Goal: Information Seeking & Learning: Learn about a topic

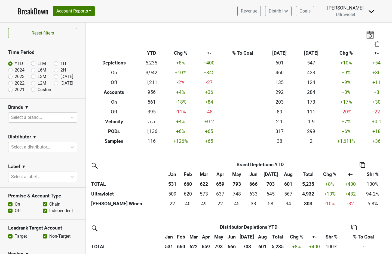
click at [370, 11] on img at bounding box center [371, 11] width 7 height 7
click at [358, 40] on link "Logout" at bounding box center [352, 39] width 43 height 9
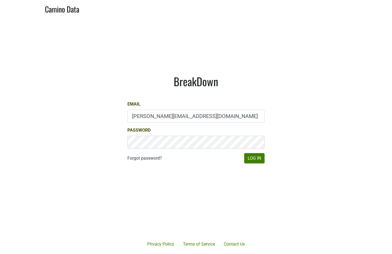
click at [166, 123] on form "Email anne@poewines.com Password Forgot password? Log In" at bounding box center [195, 132] width 137 height 63
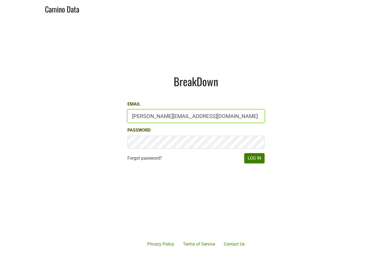
click at [177, 120] on input "anne@poewines.com" at bounding box center [195, 116] width 137 height 13
type input "sales@brickandmortarwines.com"
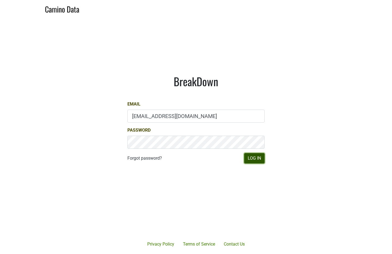
click at [252, 160] on button "Log In" at bounding box center [254, 158] width 20 height 10
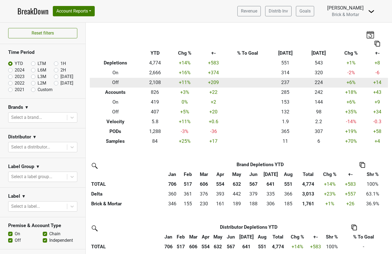
scroll to position [226, 0]
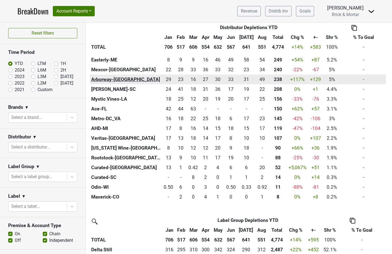
click at [103, 78] on th "Arborway-[GEOGRAPHIC_DATA]" at bounding box center [126, 80] width 72 height 10
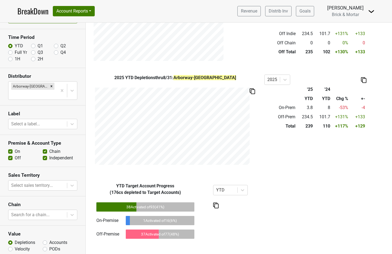
scroll to position [32, 0]
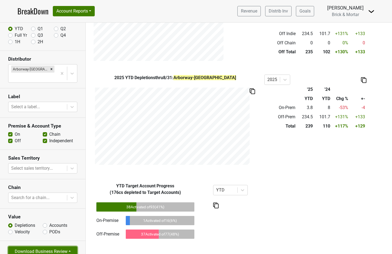
click at [60, 246] on button "Download Business Review" at bounding box center [42, 251] width 69 height 10
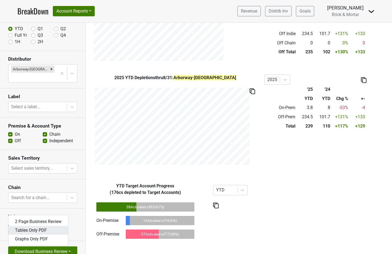
click at [48, 226] on link "Tables Only PDF" at bounding box center [38, 230] width 60 height 9
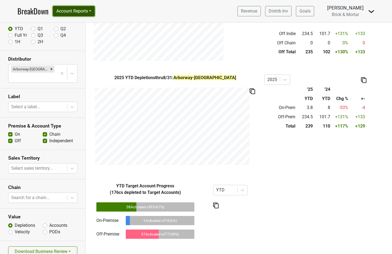
click at [69, 14] on button "Account Reports" at bounding box center [74, 11] width 42 height 10
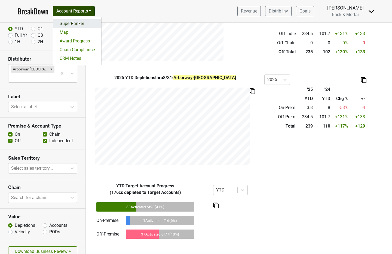
click at [71, 25] on link "SuperRanker" at bounding box center [77, 23] width 48 height 9
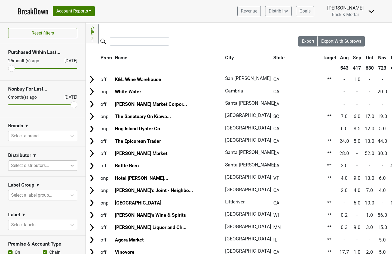
click at [69, 166] on icon at bounding box center [71, 165] width 5 height 5
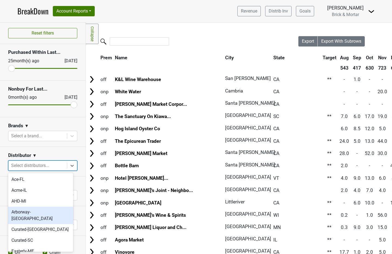
click at [48, 215] on div "Arborway-[GEOGRAPHIC_DATA]" at bounding box center [40, 215] width 65 height 17
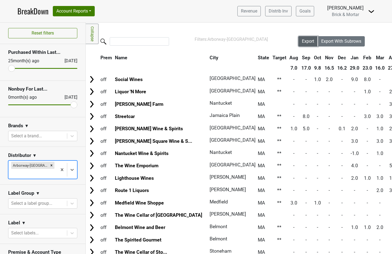
click at [306, 44] on button "Export" at bounding box center [308, 41] width 20 height 10
click at [67, 226] on body "BreakDown Account Reports SuperRanker Map Award Progress Chain Compliance CRM N…" at bounding box center [196, 127] width 392 height 254
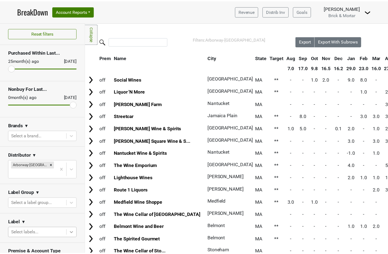
scroll to position [60, 0]
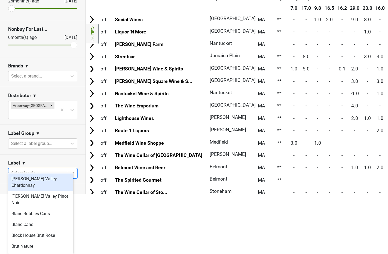
click at [50, 185] on div "Anderson Valley Chardonnay" at bounding box center [40, 182] width 65 height 17
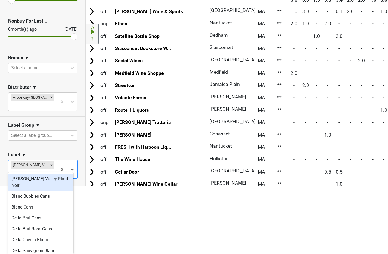
scroll to position [10, 0]
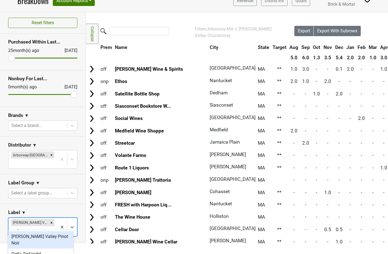
type input "ander"
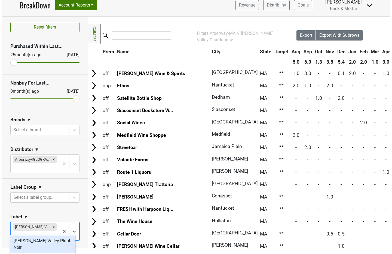
scroll to position [0, 0]
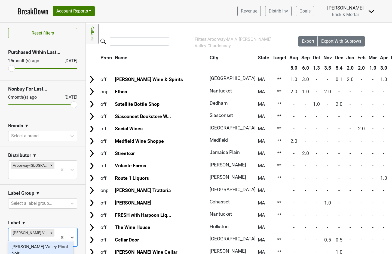
click at [50, 246] on div "Anderson Valley Pinot Noir" at bounding box center [40, 250] width 65 height 17
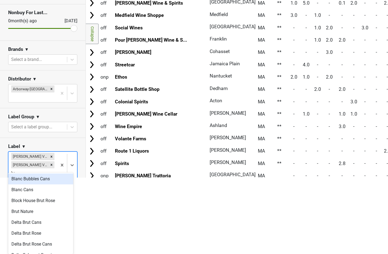
scroll to position [51, 0]
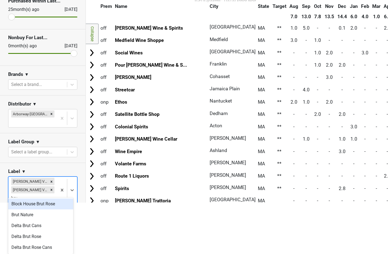
type input "brut"
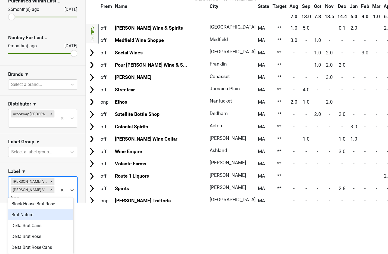
click at [46, 216] on div "Brut Nature" at bounding box center [40, 214] width 65 height 11
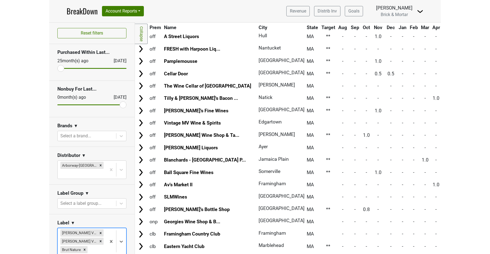
scroll to position [0, 0]
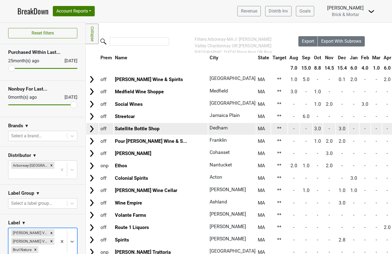
click at [93, 130] on img at bounding box center [92, 129] width 8 height 8
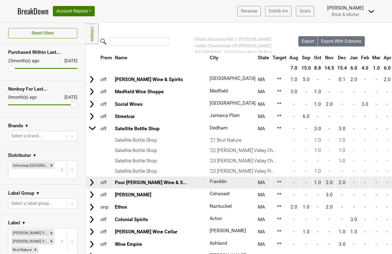
click at [92, 185] on img at bounding box center [92, 182] width 8 height 8
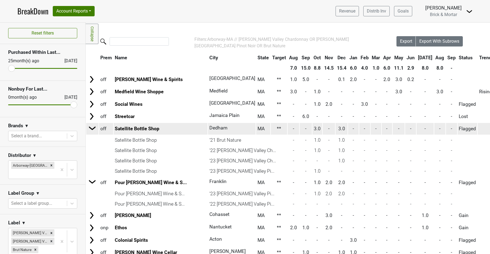
click at [92, 131] on img at bounding box center [92, 128] width 8 height 8
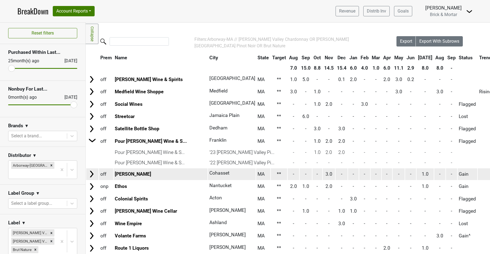
click at [93, 173] on img at bounding box center [92, 174] width 8 height 8
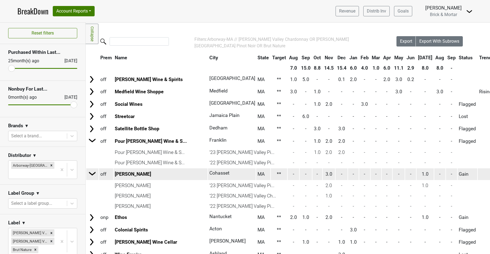
click at [90, 174] on img at bounding box center [92, 173] width 8 height 8
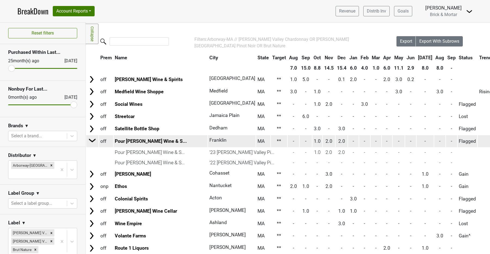
click at [91, 143] on img at bounding box center [92, 140] width 8 height 8
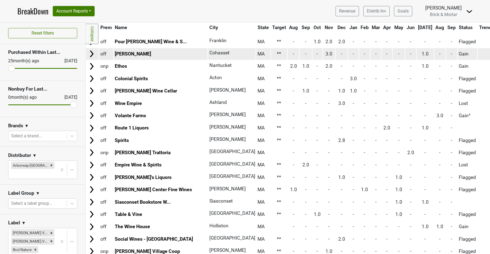
scroll to position [103, 0]
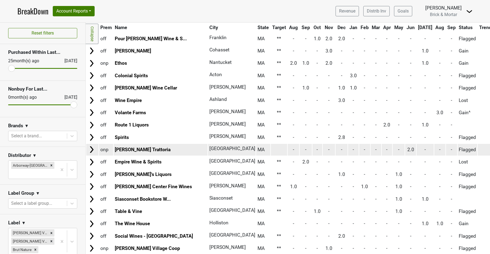
click at [94, 150] on img at bounding box center [92, 150] width 8 height 8
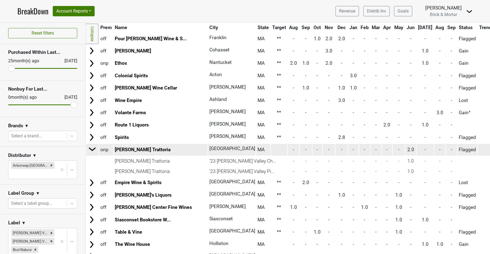
click at [94, 150] on img at bounding box center [92, 149] width 8 height 8
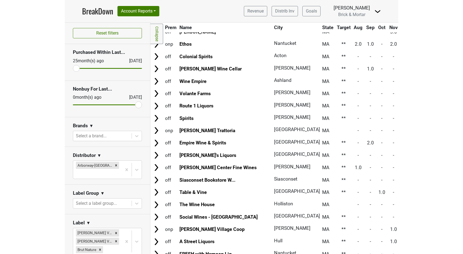
scroll to position [12, 0]
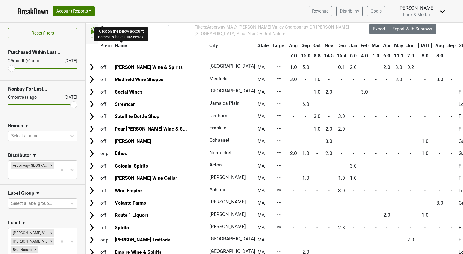
click at [122, 44] on span "Name" at bounding box center [121, 45] width 13 height 5
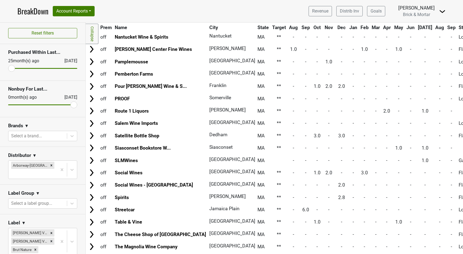
scroll to position [693, 0]
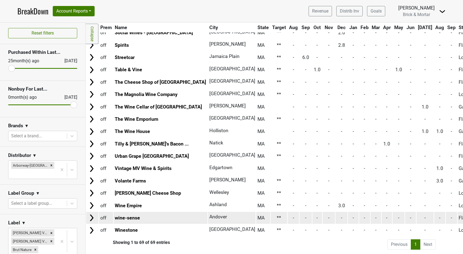
click at [93, 214] on img at bounding box center [92, 218] width 8 height 8
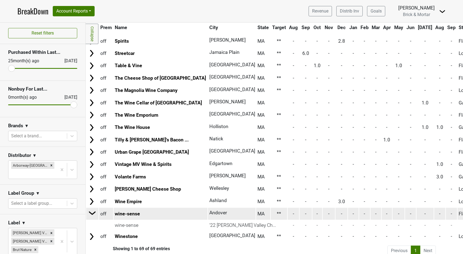
click at [93, 214] on img at bounding box center [92, 213] width 8 height 8
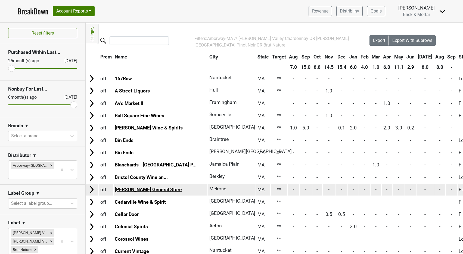
scroll to position [0, 0]
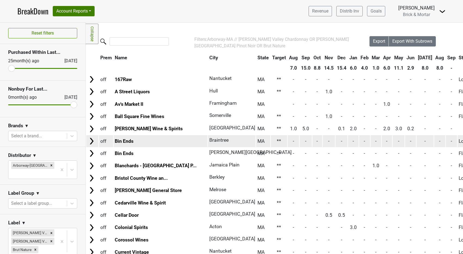
click at [91, 140] on img at bounding box center [92, 141] width 8 height 8
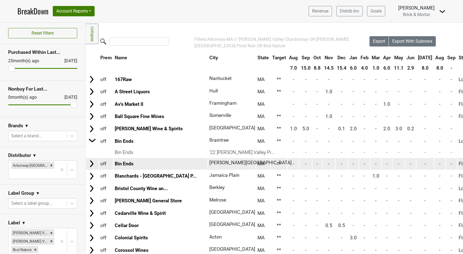
click at [95, 165] on img at bounding box center [92, 164] width 8 height 8
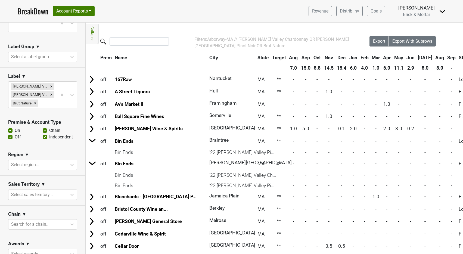
scroll to position [217, 0]
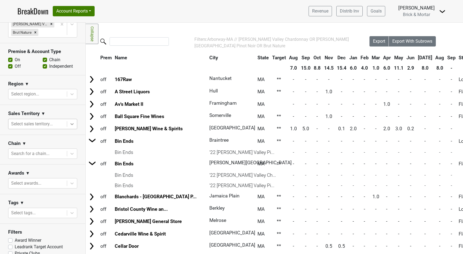
click at [70, 121] on icon at bounding box center [71, 123] width 5 height 5
click at [64, 153] on section "Chain ▼ Search for a chain..." at bounding box center [42, 150] width 85 height 30
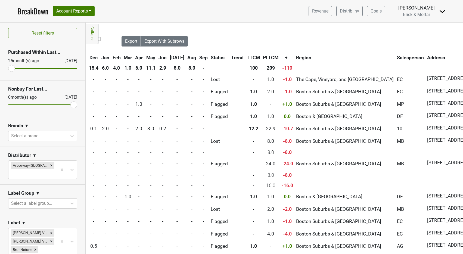
scroll to position [0, 256]
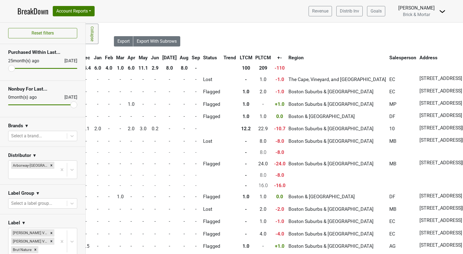
click at [388, 59] on th "Salesperson" at bounding box center [403, 58] width 30 height 10
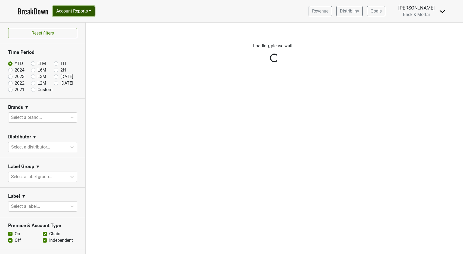
click at [81, 10] on button "Account Reports" at bounding box center [74, 11] width 42 height 10
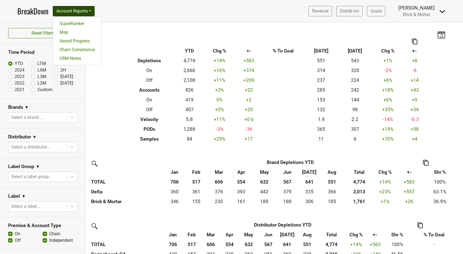
click at [121, 38] on div "Breakdown Type YTD Chg % +- % To Goal Aug ‘[DATE] Chg % +- Depletions 4,774 +14…" at bounding box center [274, 90] width 310 height 108
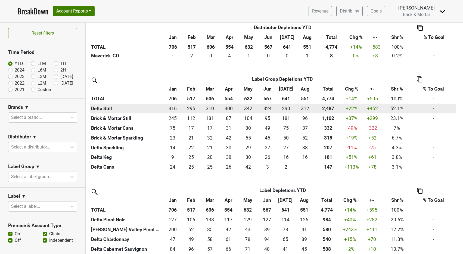
scroll to position [139, 0]
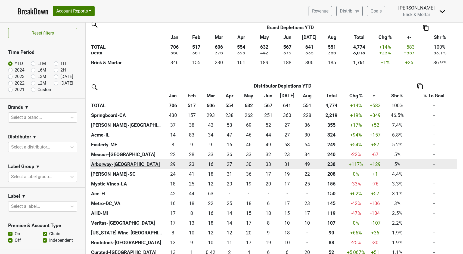
click at [113, 163] on th "Arborway-[GEOGRAPHIC_DATA]" at bounding box center [127, 164] width 74 height 10
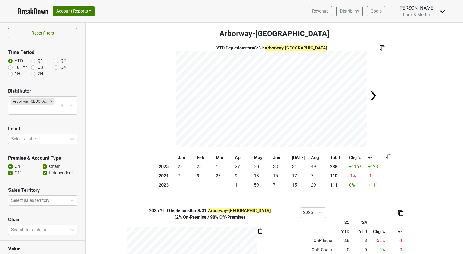
click at [15, 67] on label "Full Yr" at bounding box center [21, 67] width 12 height 7
click at [12, 67] on input "Full Yr" at bounding box center [10, 66] width 4 height 5
radio input "true"
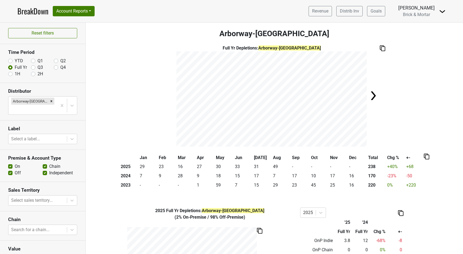
click at [15, 61] on label "YTD" at bounding box center [19, 61] width 8 height 7
click at [11, 61] on input "YTD" at bounding box center [10, 60] width 4 height 5
radio input "true"
